Goal: Task Accomplishment & Management: Use online tool/utility

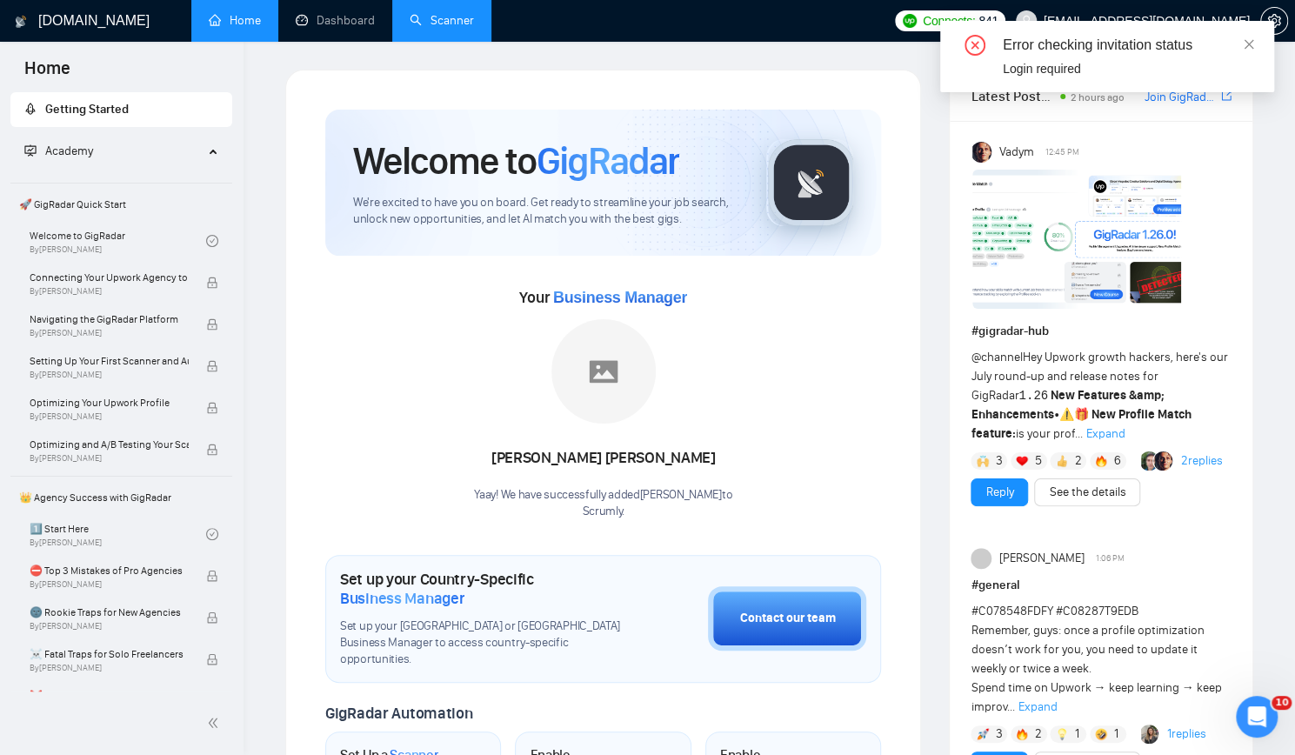
click at [447, 15] on link "Scanner" at bounding box center [442, 20] width 64 height 15
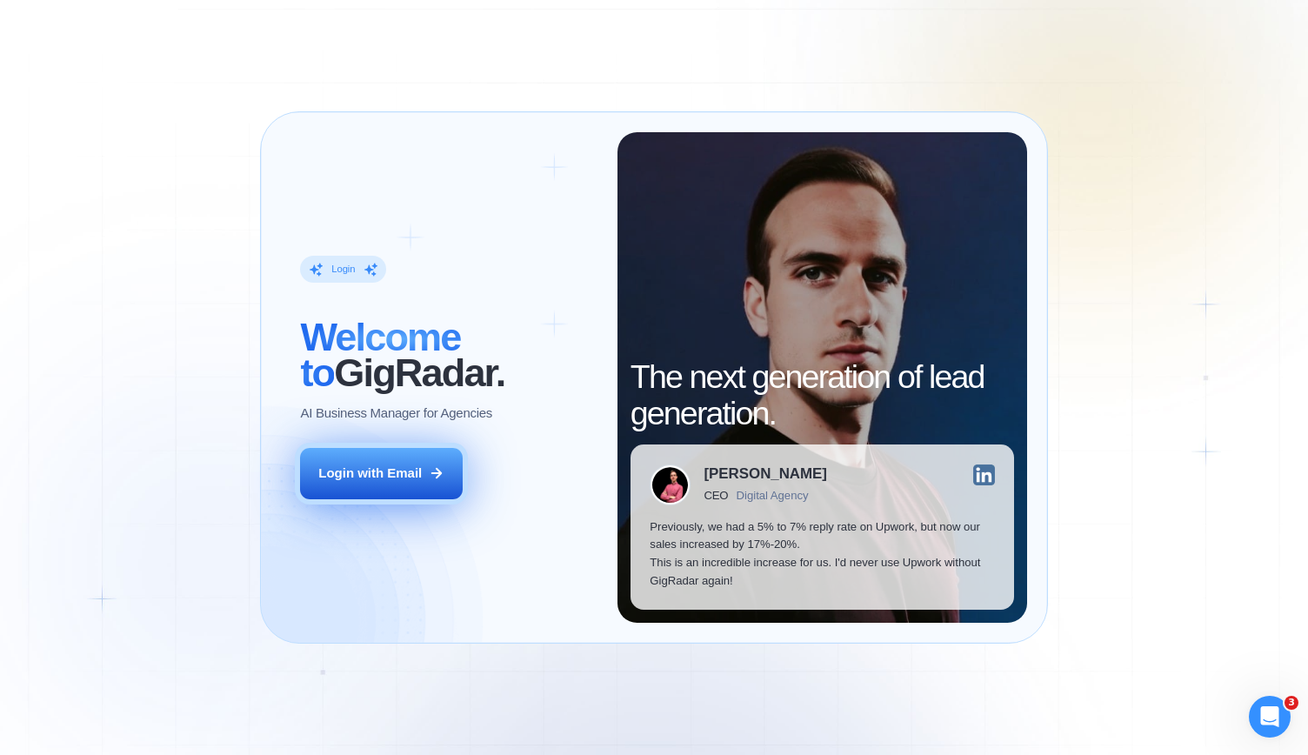
click at [412, 465] on div "Login with Email" at bounding box center [370, 474] width 104 height 18
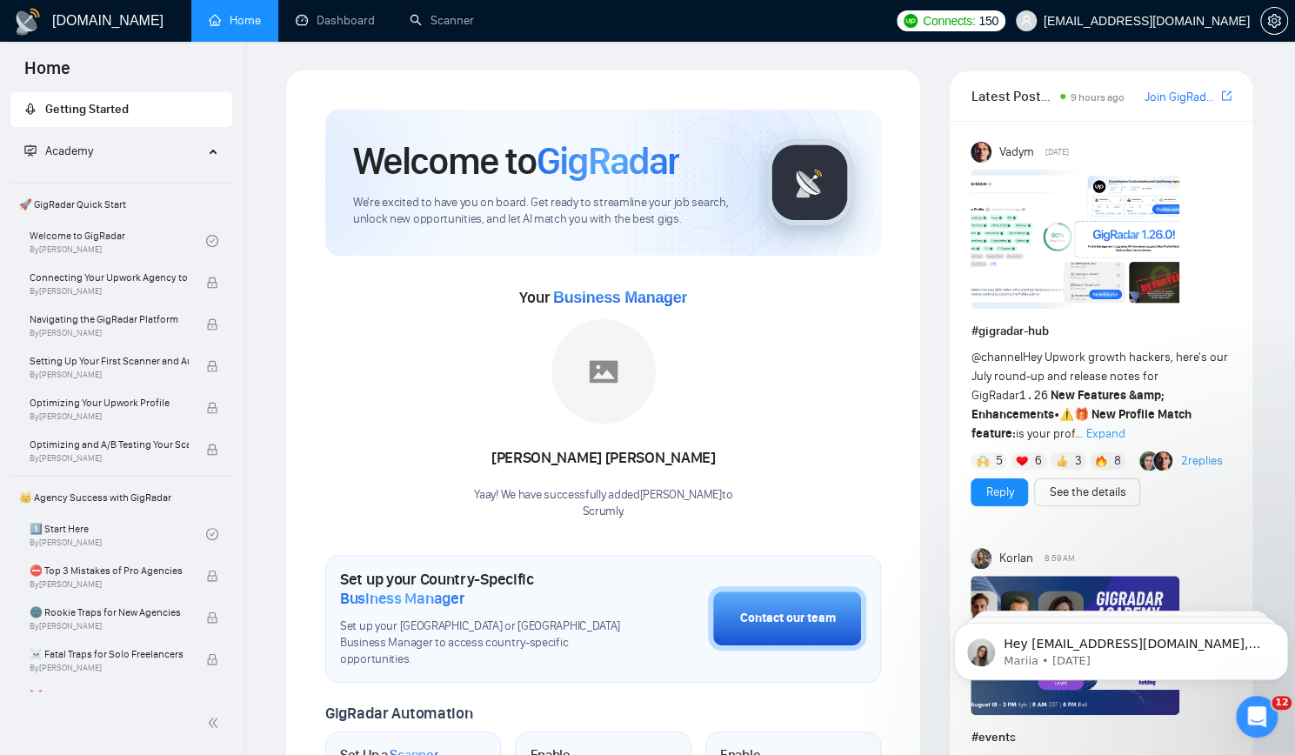
drag, startPoint x: 129, startPoint y: 69, endPoint x: 202, endPoint y: 77, distance: 73.6
click at [130, 69] on div "Home" at bounding box center [122, 67] width 244 height 50
click at [461, 13] on link "Scanner" at bounding box center [442, 20] width 64 height 15
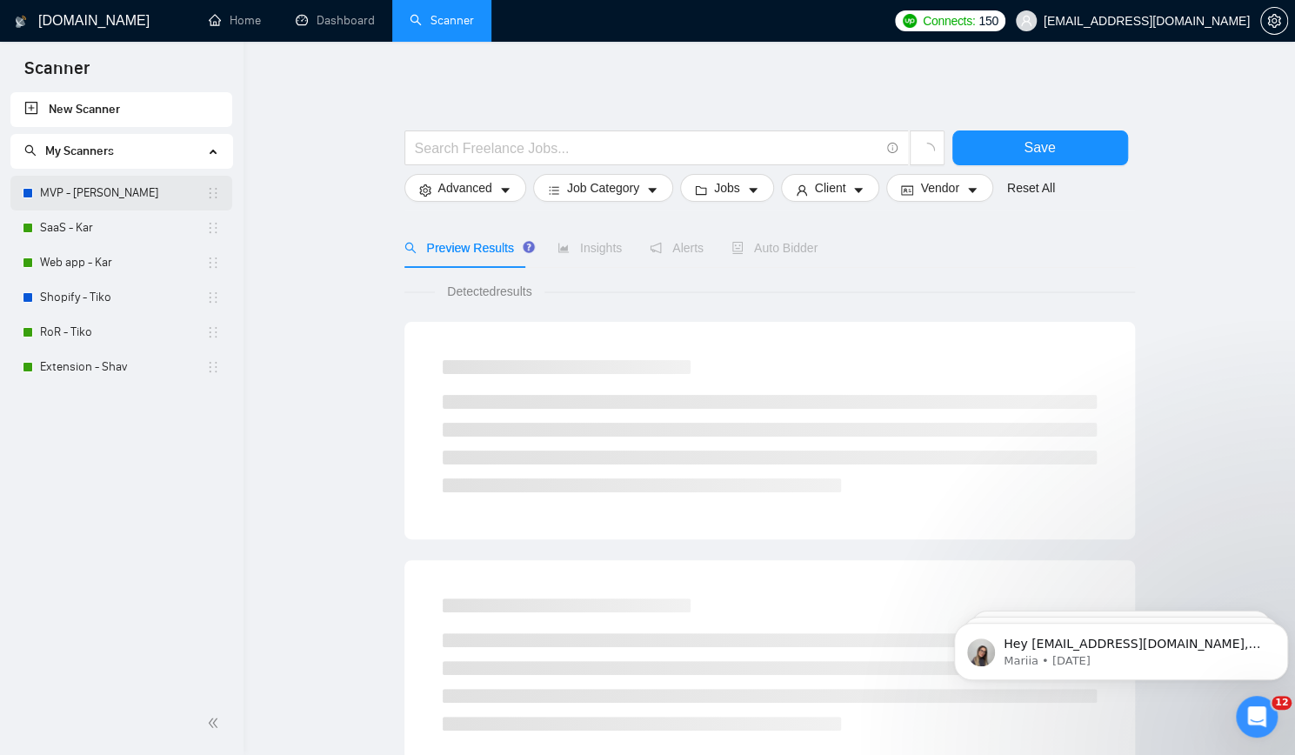
click at [92, 197] on link "MVP - Kar" at bounding box center [123, 193] width 166 height 35
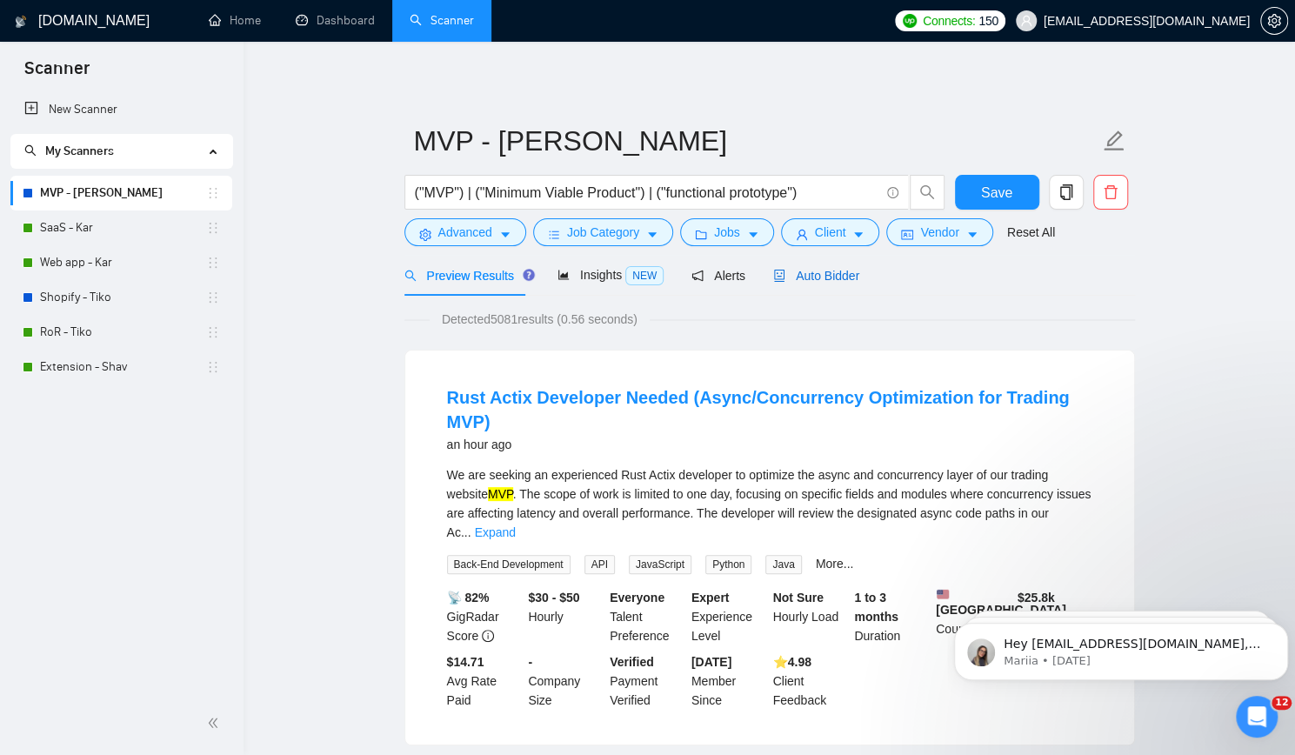
click at [821, 271] on span "Auto Bidder" at bounding box center [816, 276] width 86 height 14
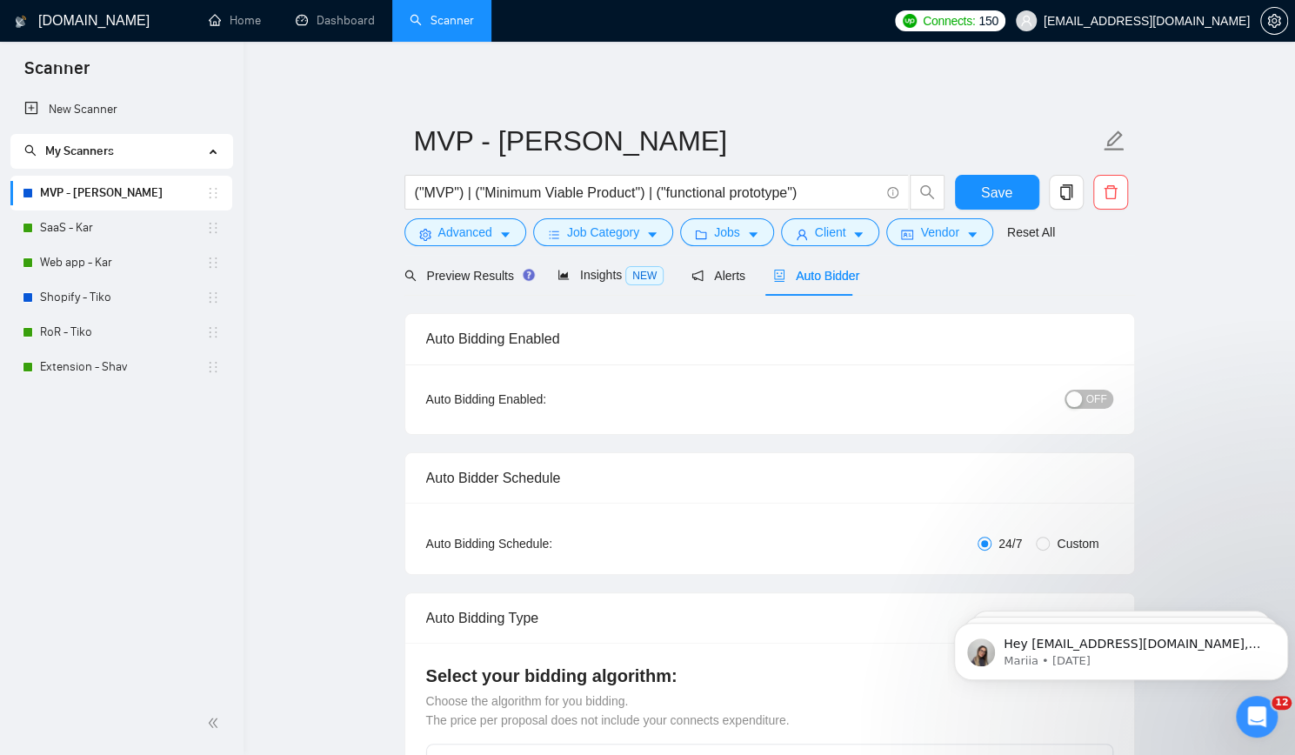
checkbox input "true"
click at [1080, 398] on div "button" at bounding box center [1075, 399] width 16 height 16
click at [1282, 629] on icon "Dismiss notification" at bounding box center [1283, 628] width 6 height 6
click at [1282, 629] on icon "Dismiss notification" at bounding box center [1283, 627] width 5 height 5
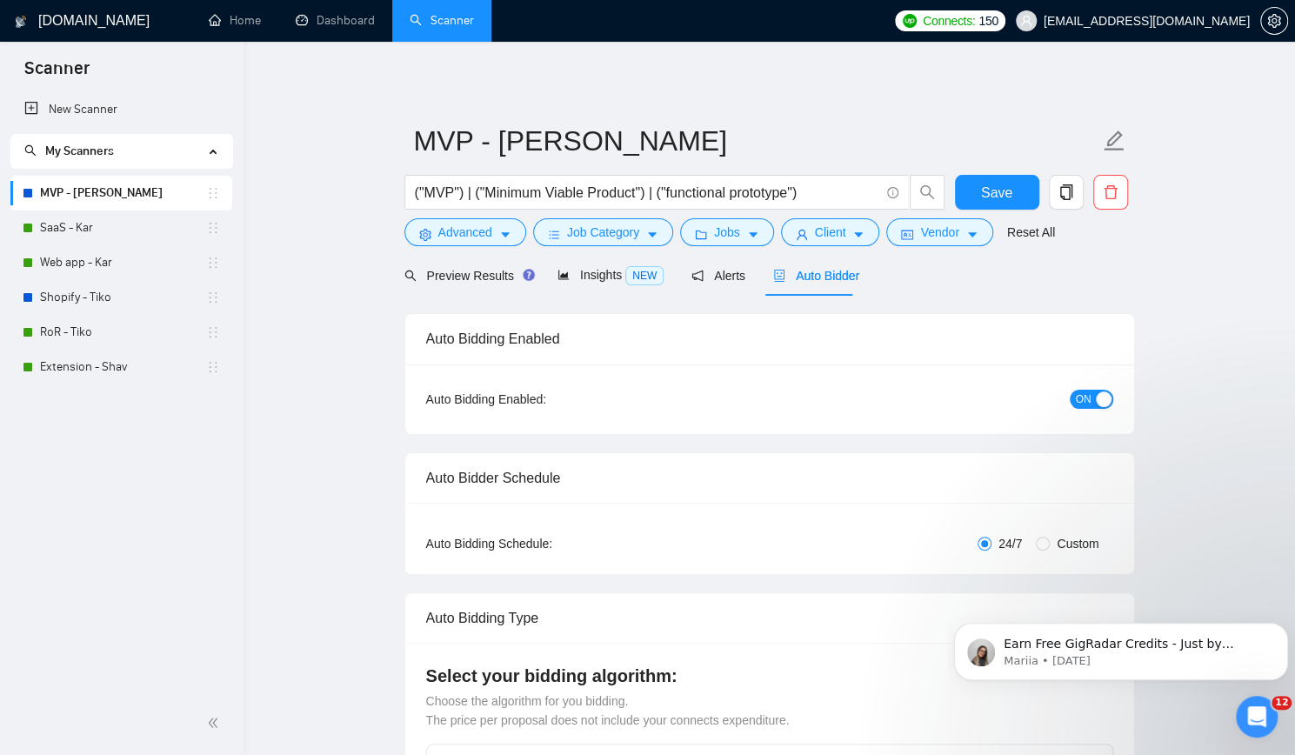
click at [1282, 629] on icon "Dismiss notification" at bounding box center [1283, 627] width 5 height 5
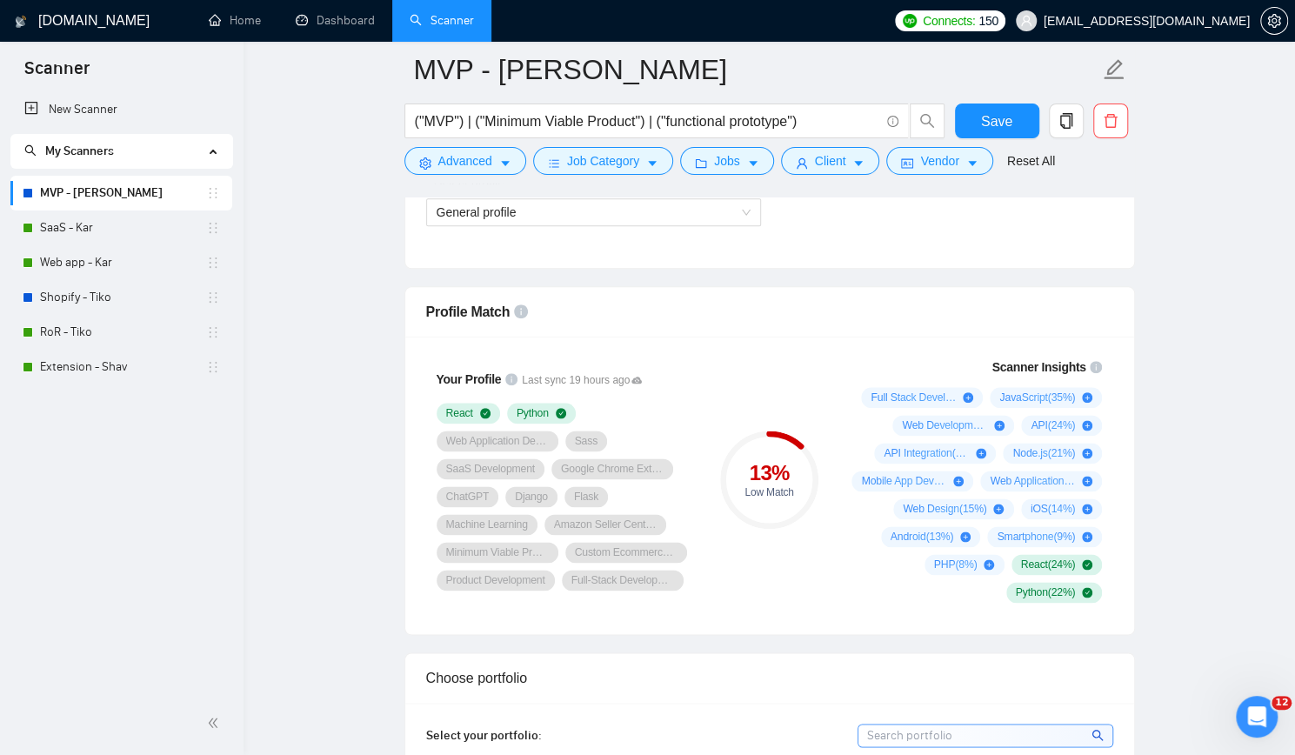
scroll to position [1131, 0]
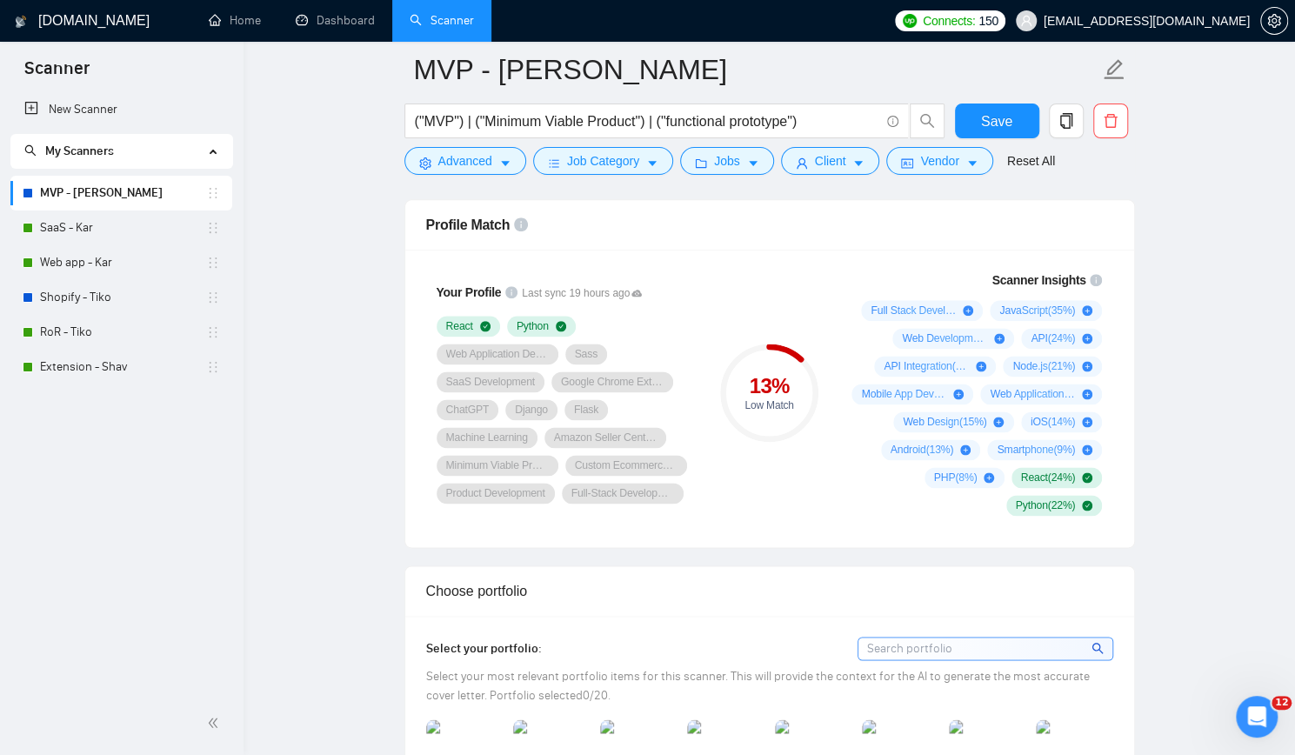
click at [181, 563] on div "New Scanner My Scanners MVP - Kar SaaS - Kar Web app - Kar Shopify - Tiko RoR -…" at bounding box center [122, 391] width 244 height 599
